Goal: Subscribe to service/newsletter: Subscribe to service/newsletter

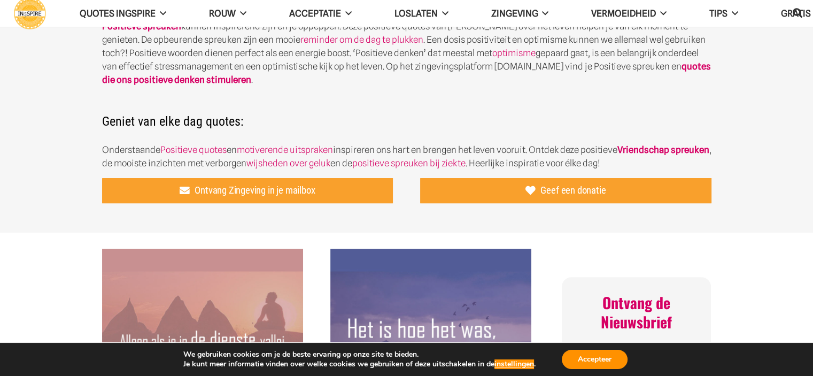
scroll to position [267, 0]
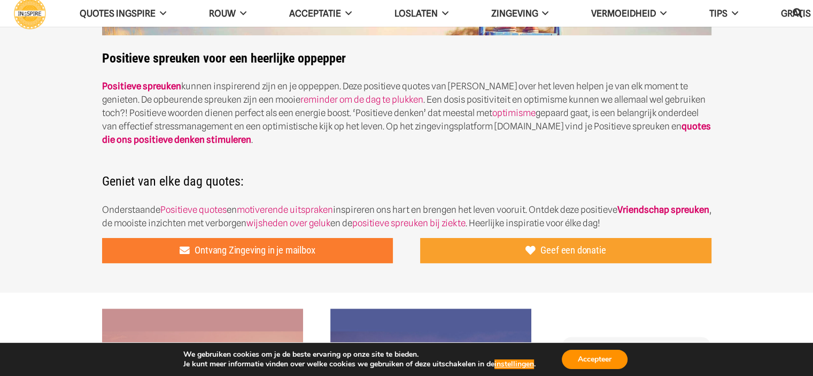
click at [285, 252] on span "Ontvang Zingeving in je mailbox" at bounding box center [255, 250] width 120 height 12
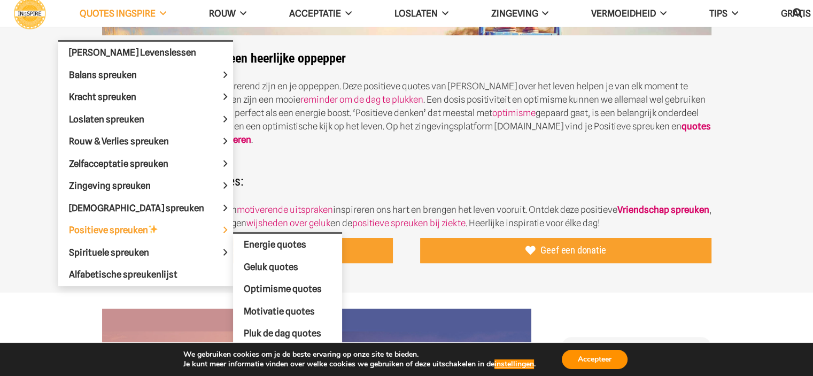
click at [119, 224] on span "Positieve spreuken" at bounding box center [122, 229] width 107 height 11
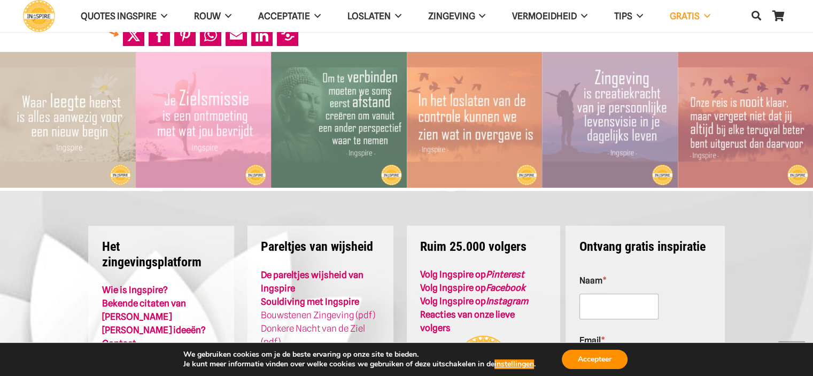
scroll to position [572, 0]
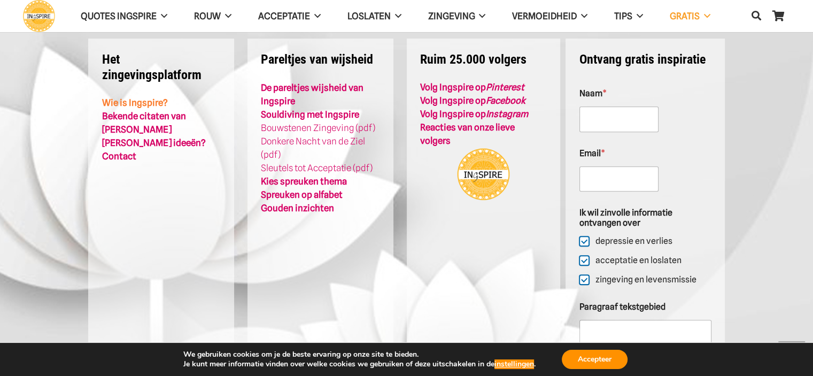
click at [140, 101] on link "Wie is Ingspire?" at bounding box center [135, 102] width 66 height 11
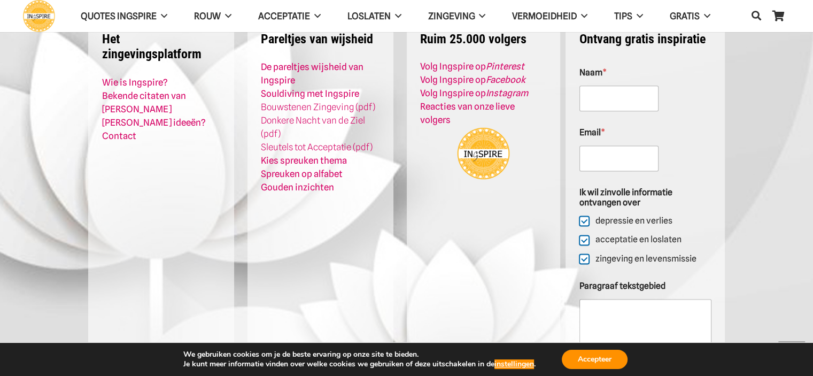
scroll to position [1389, 0]
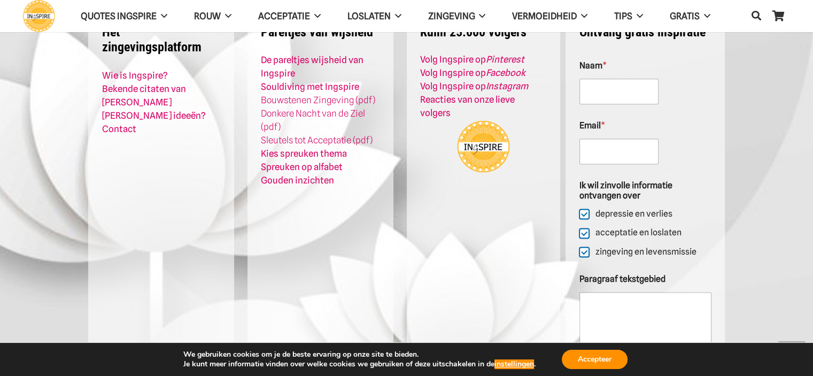
click at [584, 210] on input "depressie en verlies" at bounding box center [584, 214] width 9 height 9
checkbox input "false"
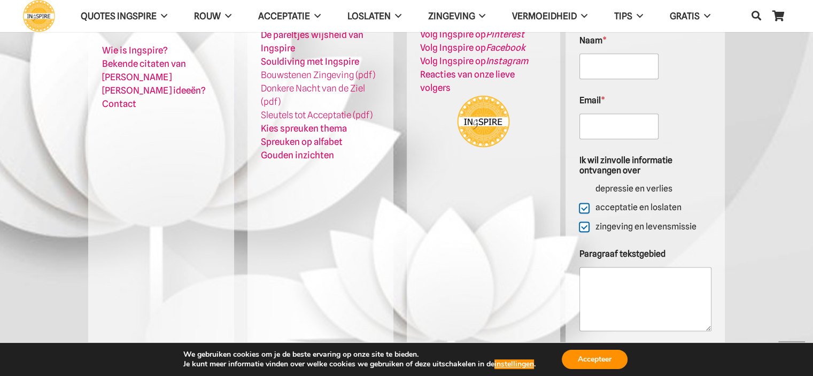
scroll to position [1496, 0]
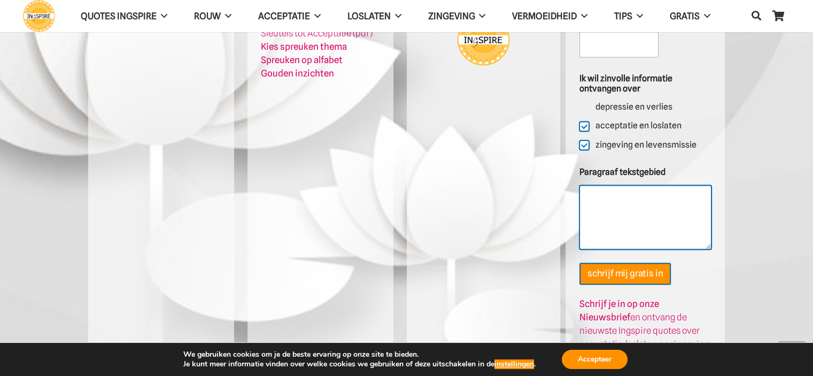
click at [623, 185] on textarea "Paragraaf tekstgebied" at bounding box center [645, 217] width 132 height 64
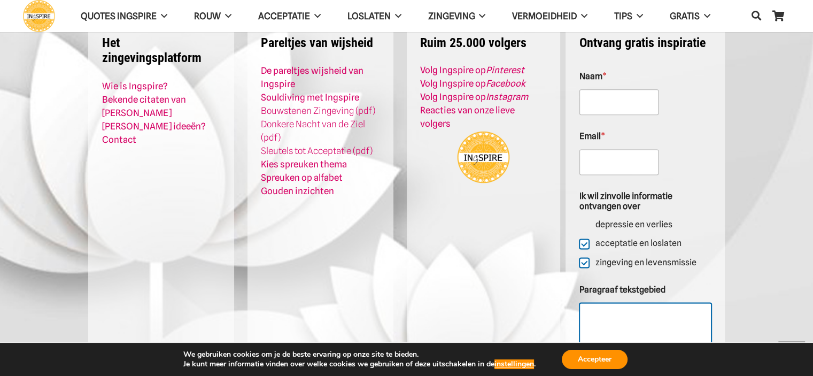
scroll to position [1336, 0]
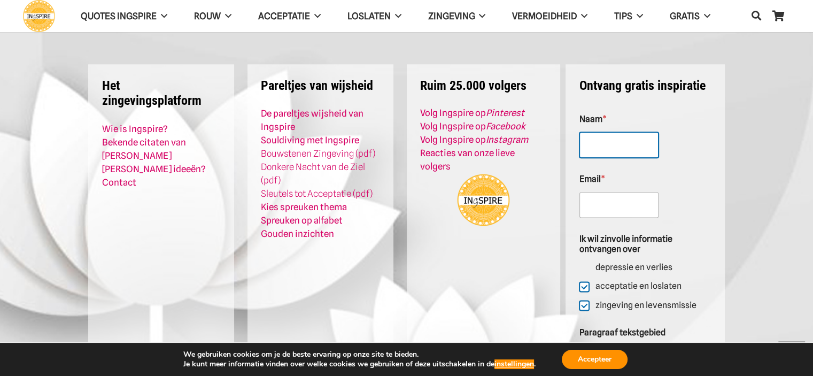
click at [625, 132] on input "Naam *" at bounding box center [618, 145] width 79 height 26
type input "Thomas"
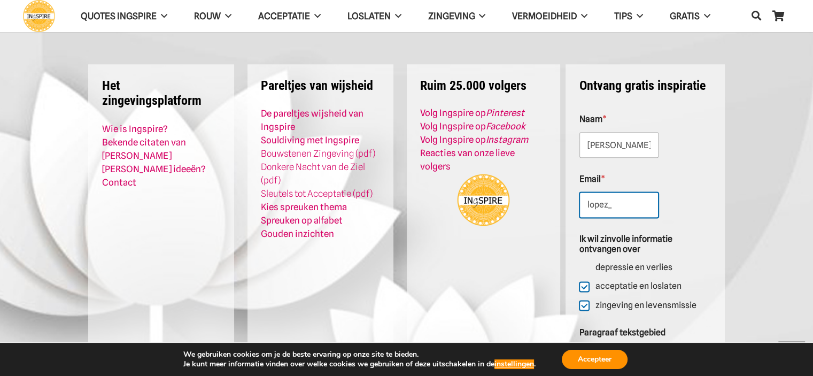
type input "Lopez_thomas@hotmail.com"
click at [658, 345] on textarea "Paragraaf tekstgebied" at bounding box center [645, 377] width 132 height 64
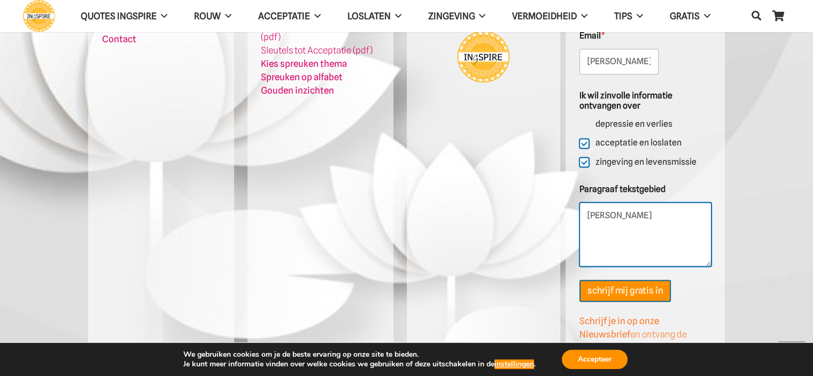
scroll to position [1535, 0]
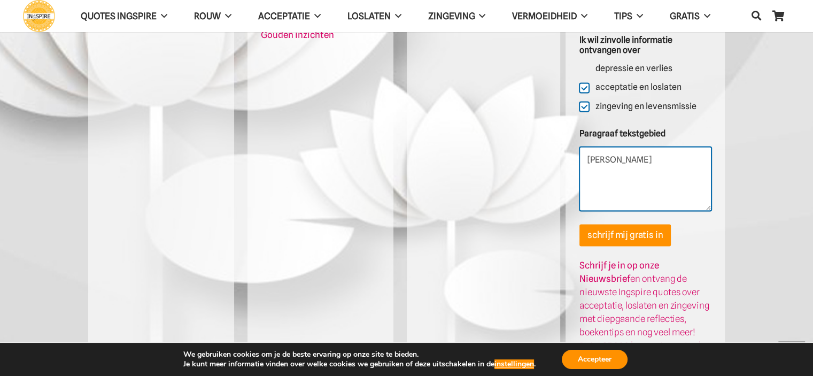
type textarea "Thomas"
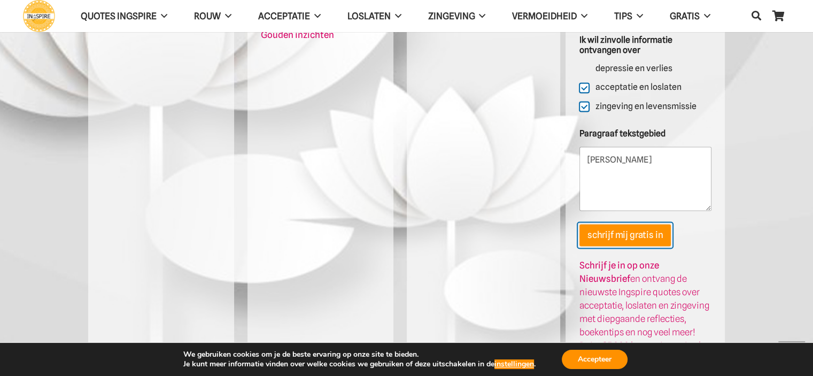
click at [647, 224] on button "schrijf mij gratis in" at bounding box center [624, 235] width 91 height 22
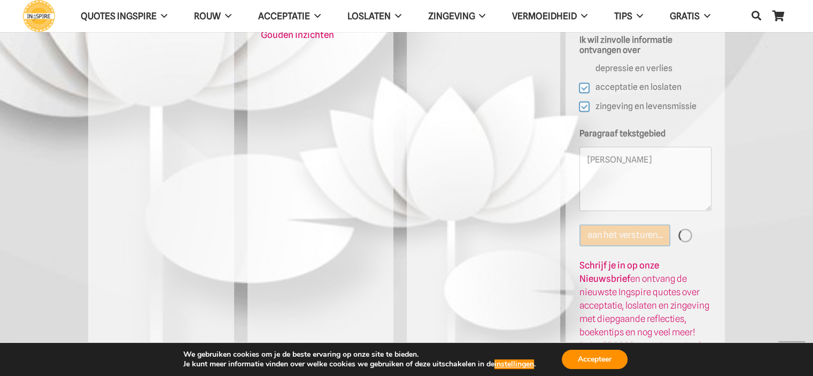
scroll to position [1254, 0]
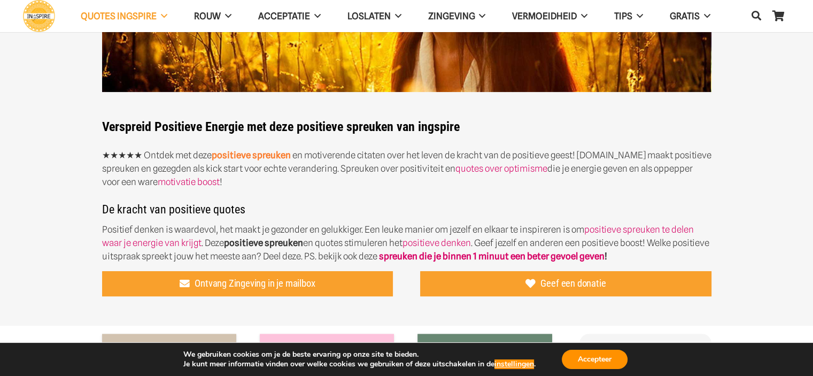
scroll to position [267, 0]
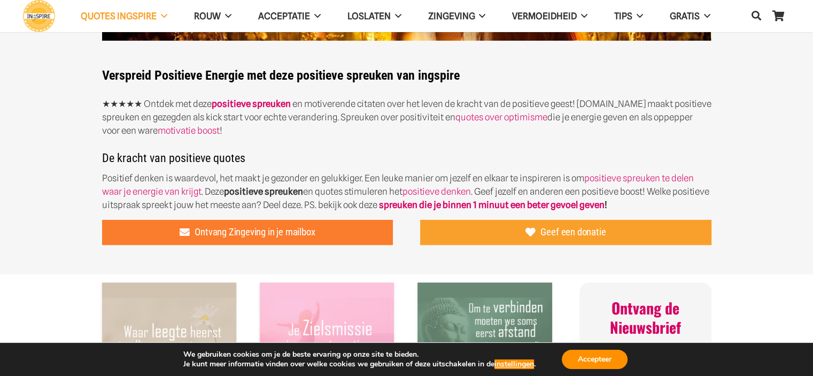
click at [276, 229] on span "Ontvang Zingeving in je mailbox" at bounding box center [255, 232] width 120 height 12
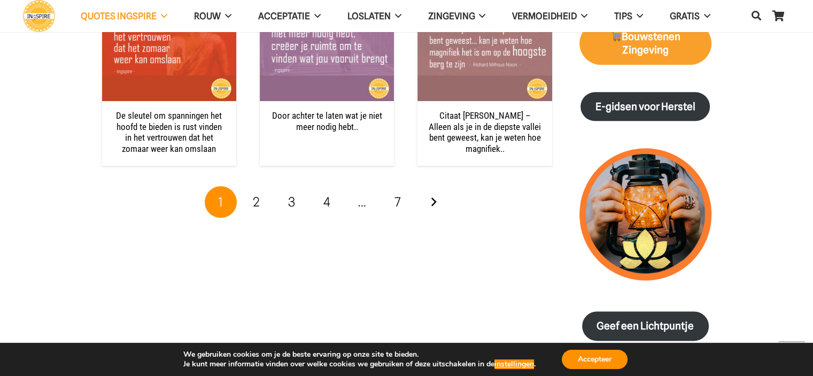
scroll to position [1229, 0]
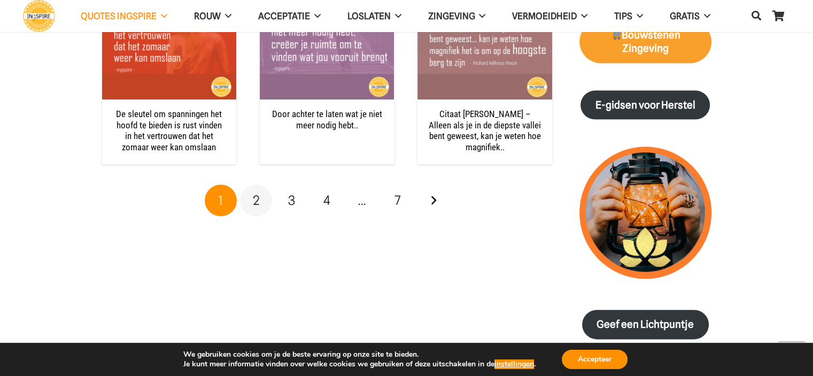
click at [254, 198] on span "2" at bounding box center [256, 199] width 7 height 15
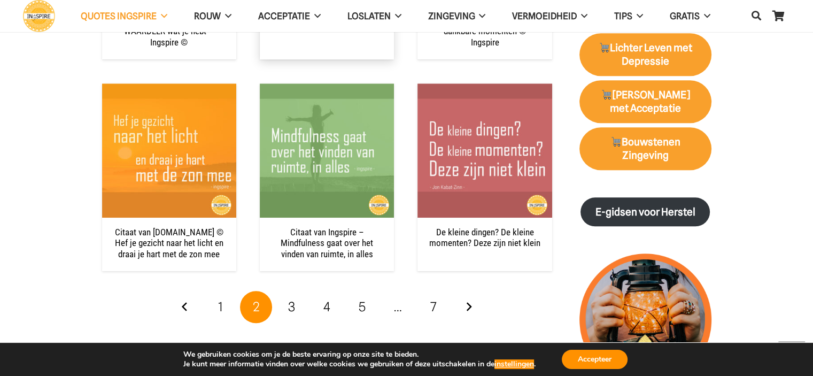
scroll to position [1283, 0]
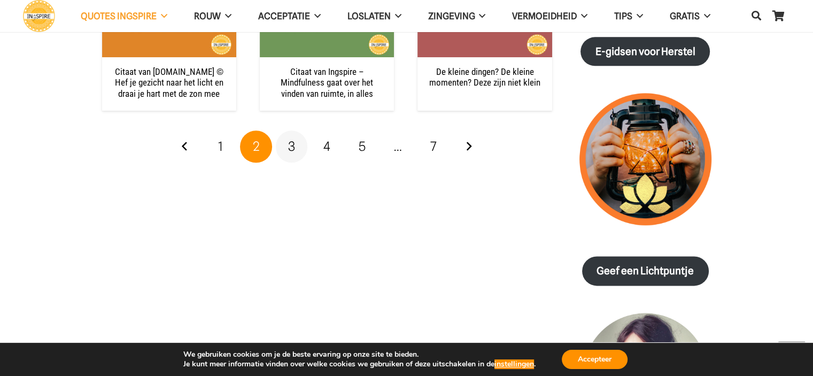
click at [294, 150] on span "3" at bounding box center [291, 145] width 7 height 15
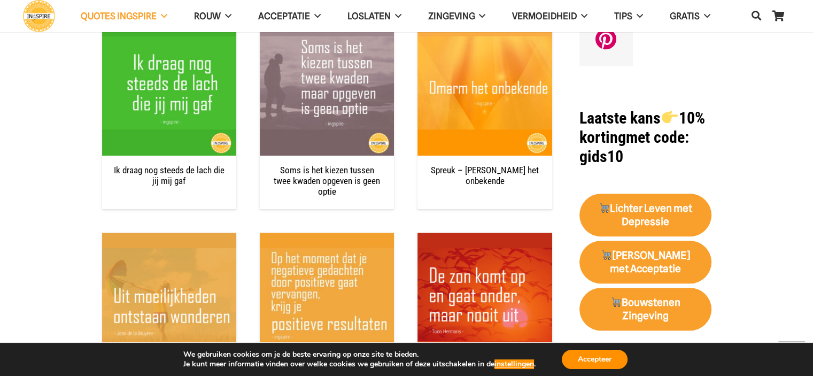
scroll to position [1122, 0]
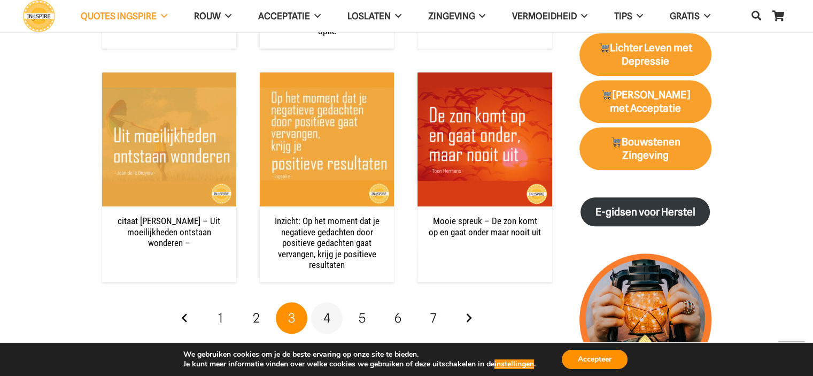
click at [329, 310] on span "4" at bounding box center [326, 317] width 7 height 15
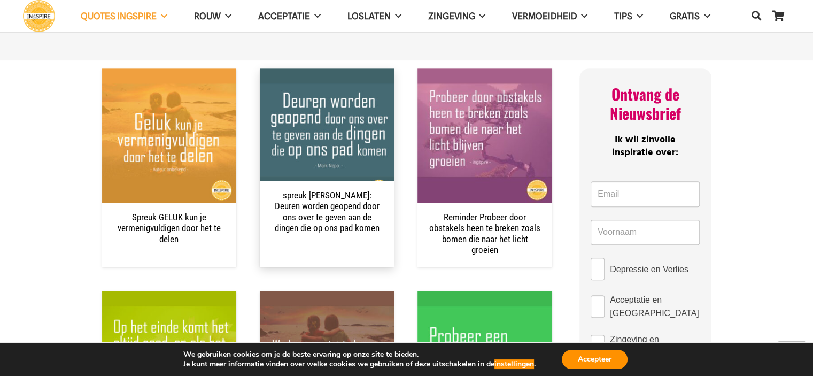
scroll to position [641, 0]
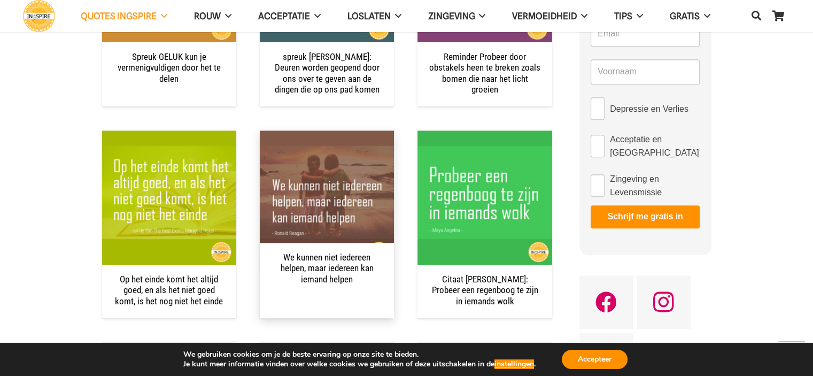
click at [327, 276] on link "We kunnen niet iedereen helpen, maar iedereen kan iemand helpen" at bounding box center [327, 268] width 93 height 33
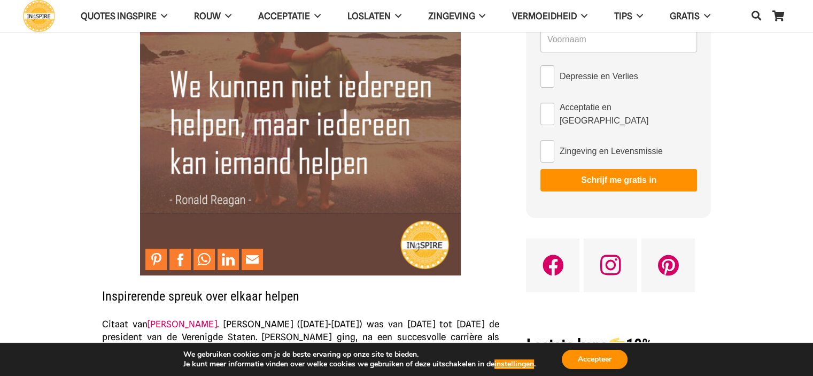
scroll to position [160, 0]
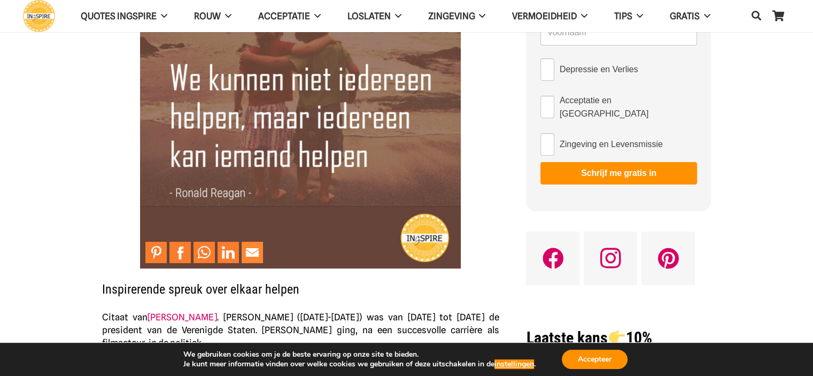
click at [248, 254] on link "Mail to Email This" at bounding box center [252, 252] width 21 height 21
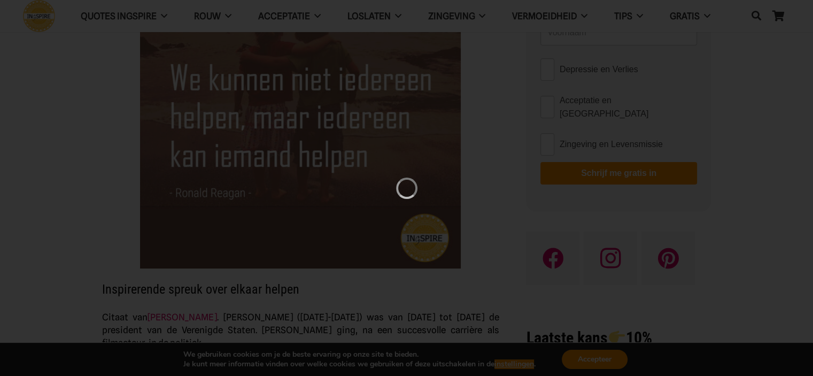
scroll to position [0, 0]
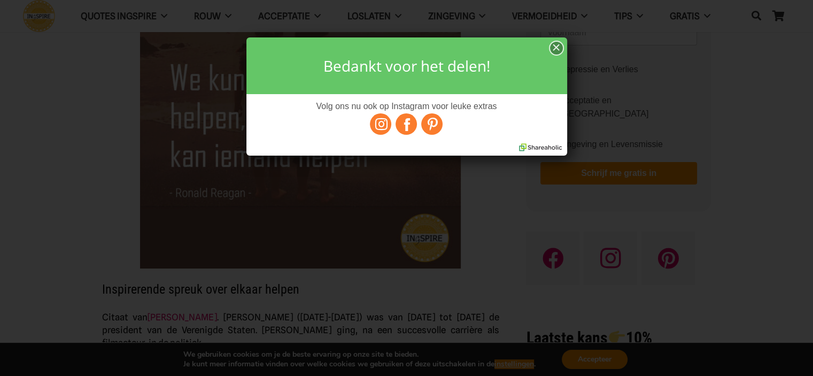
click at [553, 45] on div "×" at bounding box center [556, 48] width 13 height 13
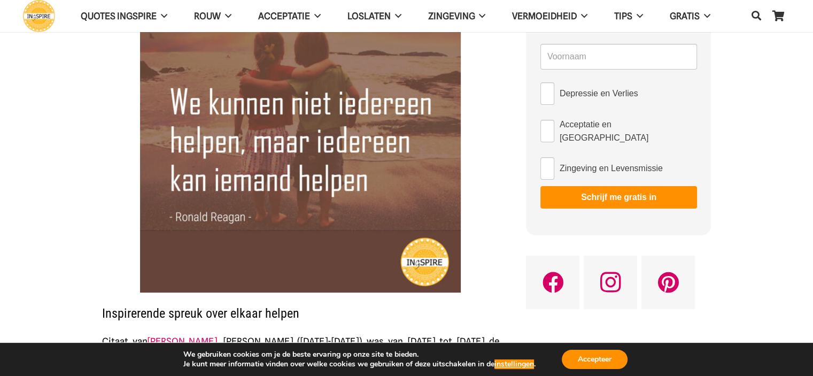
scroll to position [107, 0]
